Goal: Transaction & Acquisition: Purchase product/service

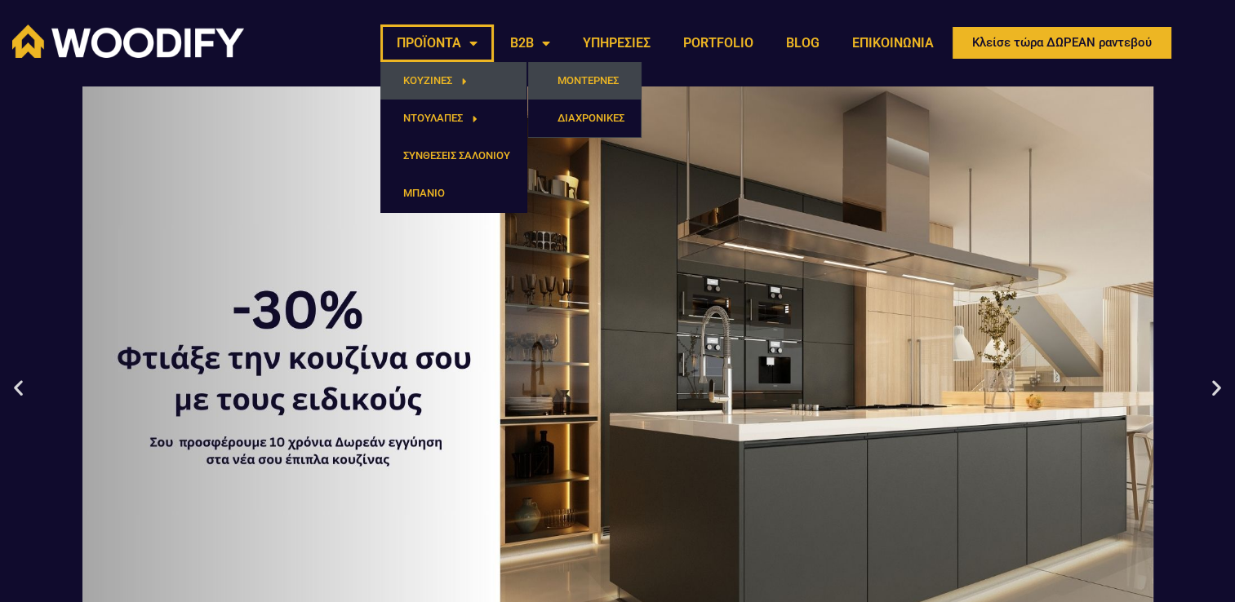
click at [568, 82] on link "ΜΟΝΤΕΡΝΕΣ" at bounding box center [584, 81] width 113 height 38
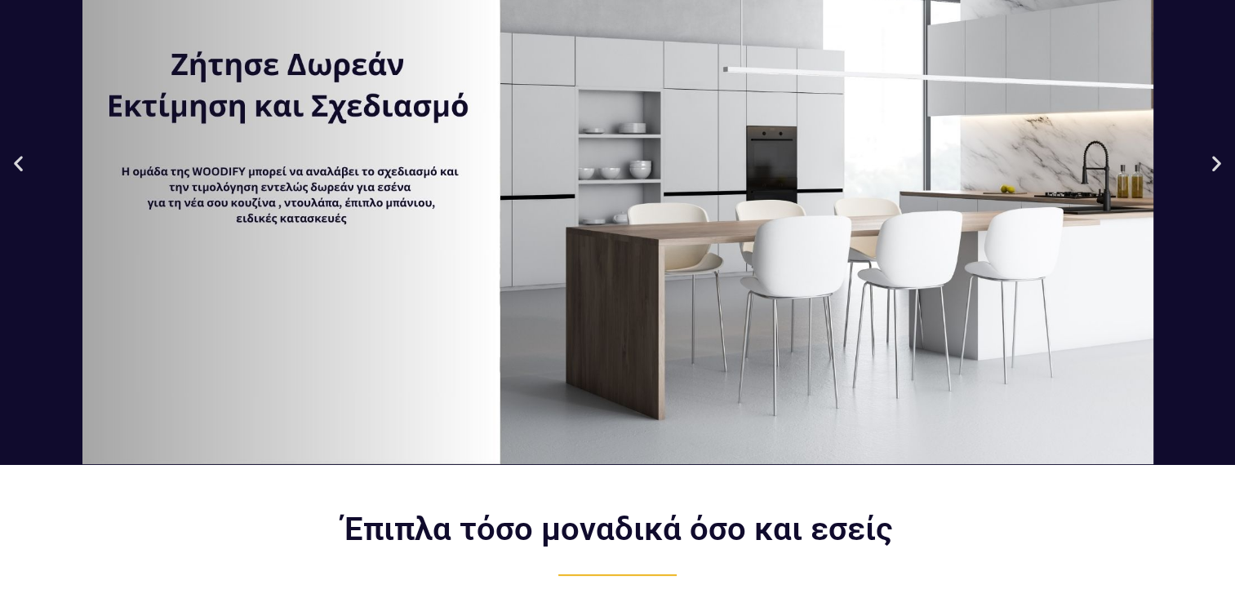
scroll to position [245, 0]
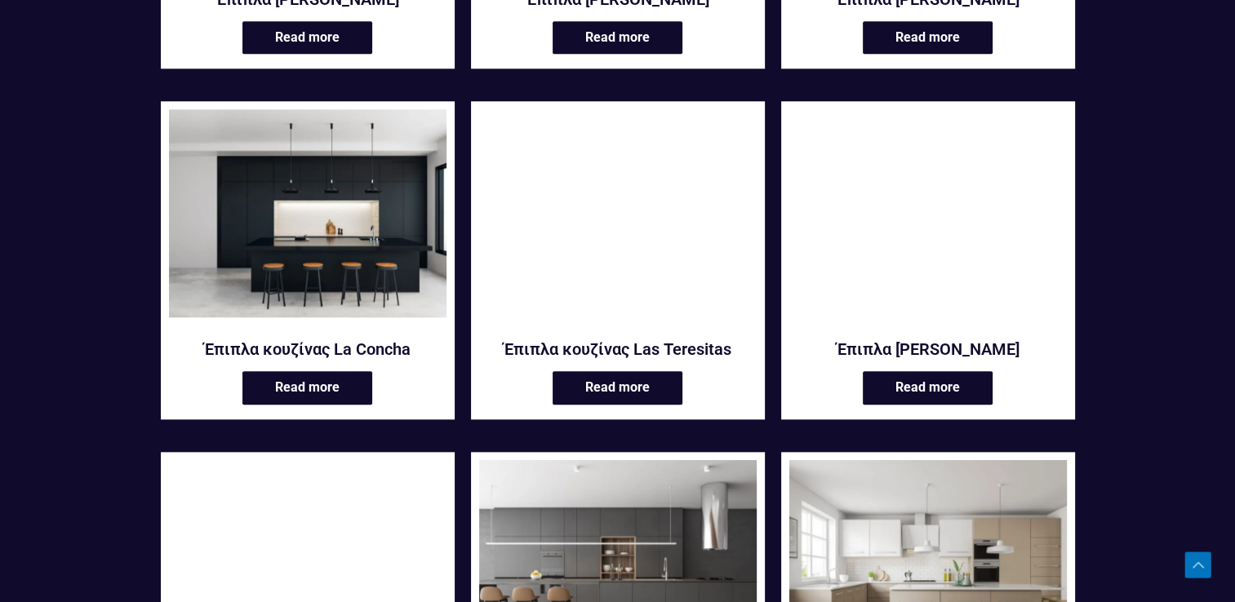
scroll to position [1959, 0]
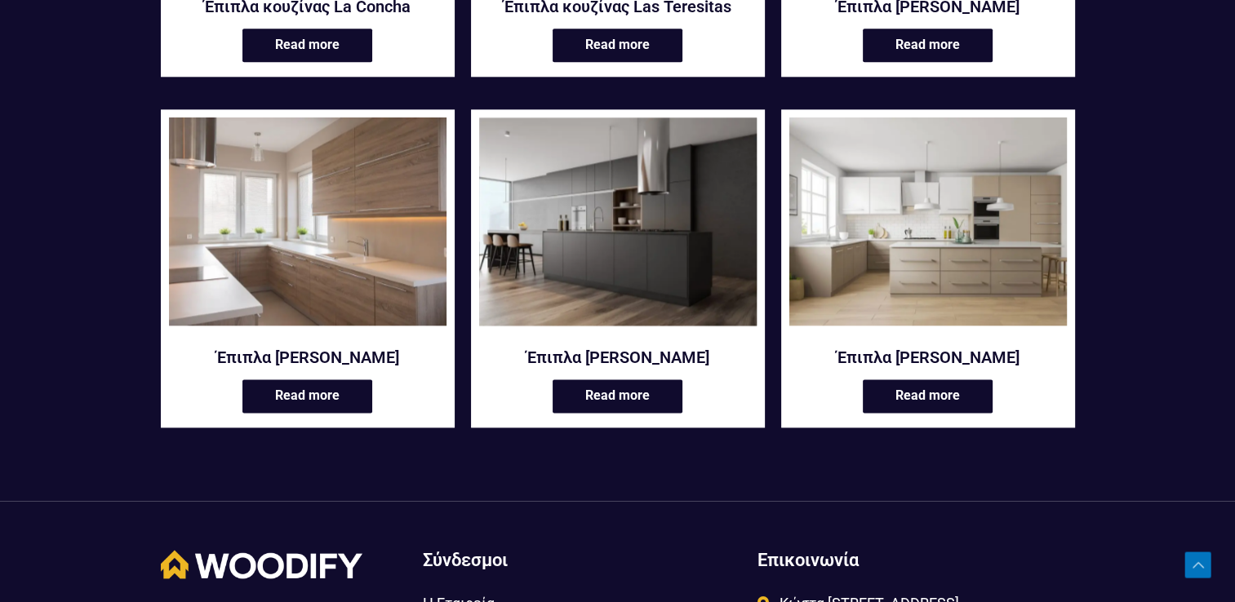
click at [549, 260] on img at bounding box center [617, 222] width 277 height 208
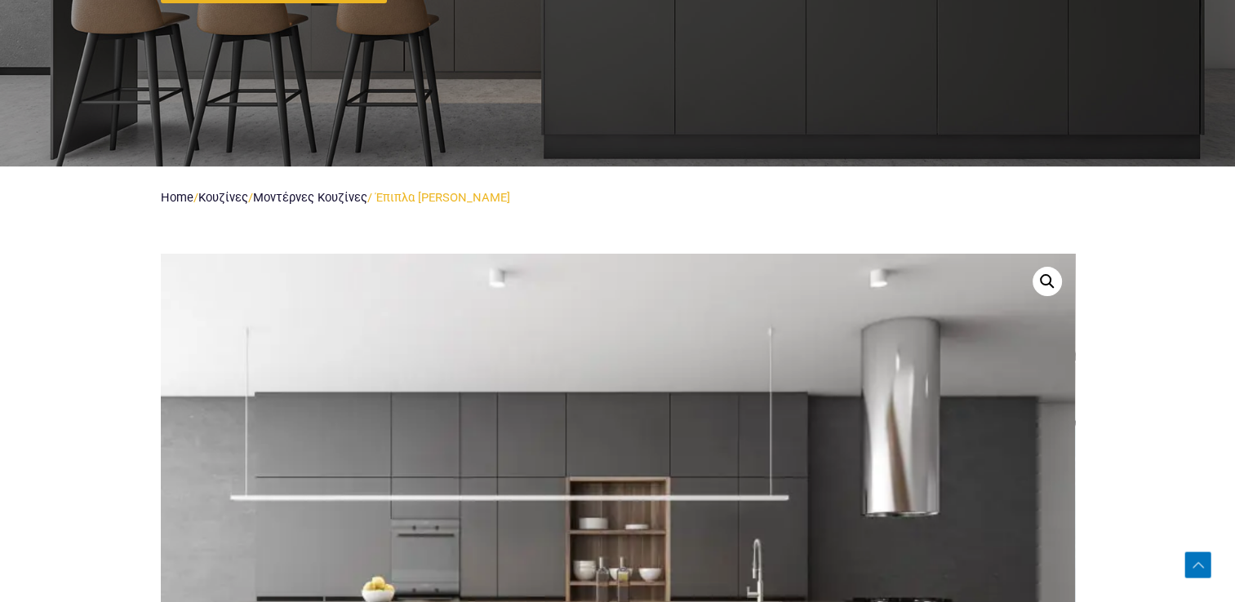
scroll to position [163, 0]
